Goal: Task Accomplishment & Management: Manage account settings

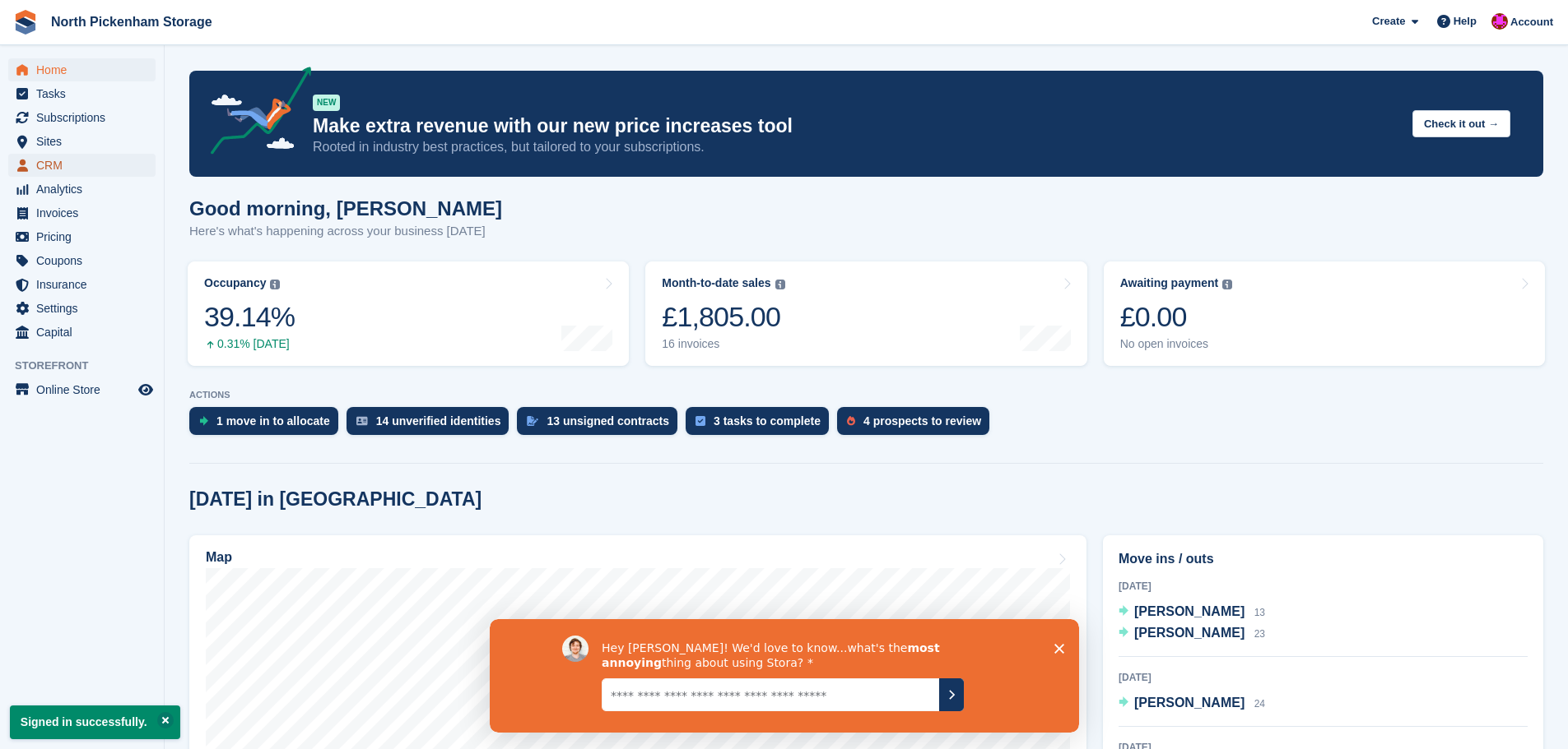
click at [62, 168] on span "CRM" at bounding box center [86, 165] width 99 height 23
